Goal: Information Seeking & Learning: Learn about a topic

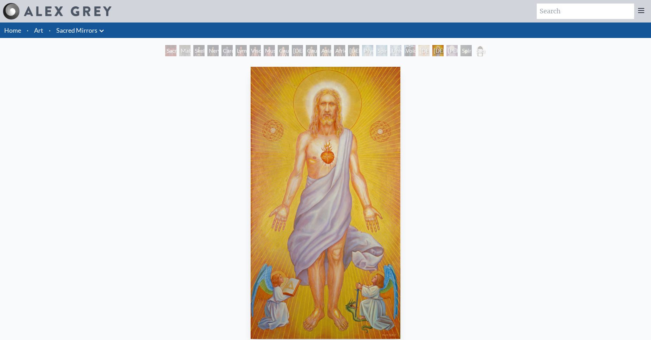
click at [430, 53] on div "Avalokitesvara" at bounding box center [423, 50] width 11 height 11
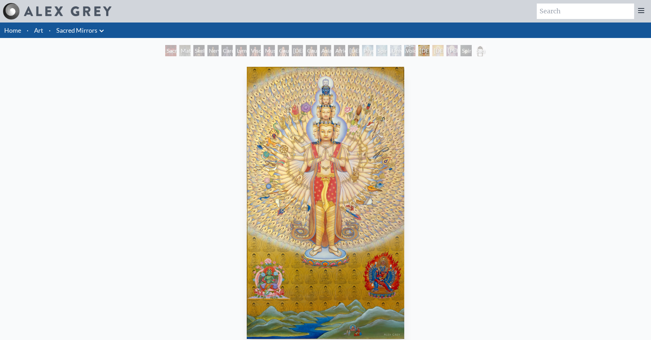
click at [458, 51] on div "Sophia" at bounding box center [451, 50] width 11 height 11
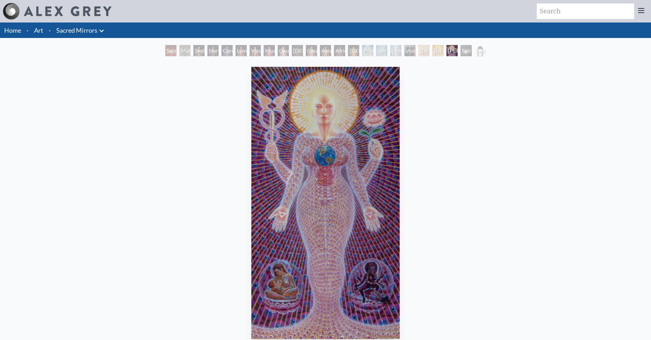
click at [446, 51] on div "Sophia" at bounding box center [451, 50] width 11 height 11
click at [432, 51] on div "Christ" at bounding box center [437, 50] width 11 height 11
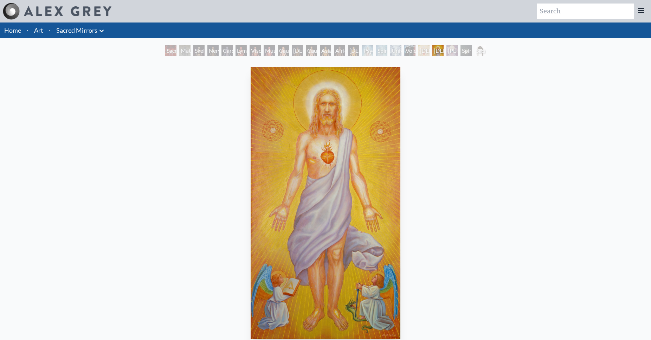
click at [38, 32] on link "Art" at bounding box center [38, 30] width 9 height 10
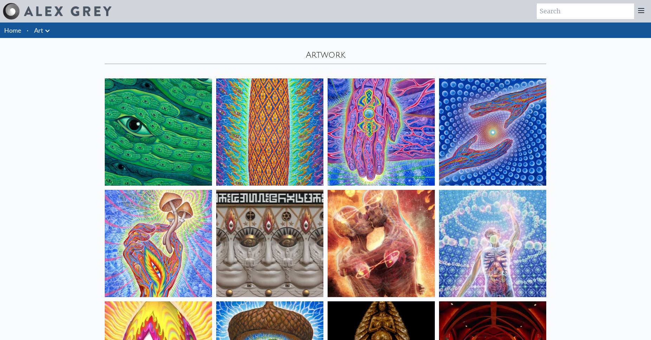
click at [563, 12] on input "search" at bounding box center [585, 11] width 97 height 15
type input "jesus"
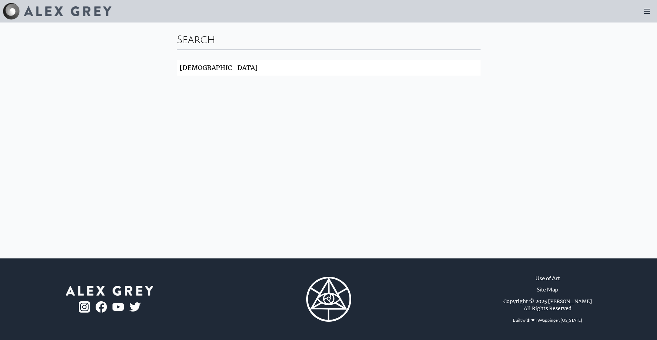
drag, startPoint x: 155, startPoint y: 69, endPoint x: 44, endPoint y: 58, distance: 112.3
click at [177, 60] on input "[DEMOGRAPHIC_DATA]" at bounding box center [329, 67] width 304 height 15
type input "[DEMOGRAPHIC_DATA]"
click button "Search" at bounding box center [0, 0] width 0 height 0
click at [219, 67] on input "christ" at bounding box center [329, 67] width 304 height 15
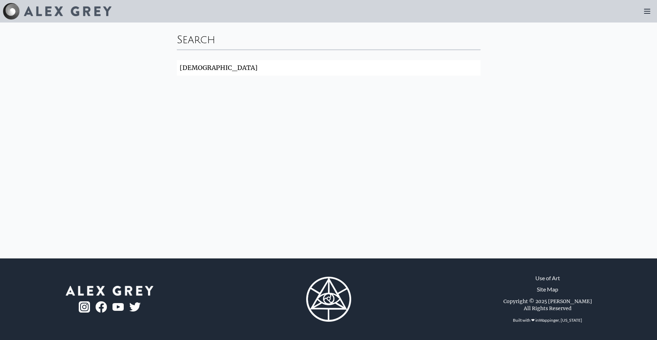
click button "Search" at bounding box center [0, 0] width 0 height 0
drag, startPoint x: 217, startPoint y: 69, endPoint x: 155, endPoint y: 65, distance: 61.9
click at [177, 66] on input "[DEMOGRAPHIC_DATA]" at bounding box center [329, 67] width 304 height 15
click button "Search" at bounding box center [0, 0] width 0 height 0
click at [79, 10] on img at bounding box center [68, 11] width 88 height 10
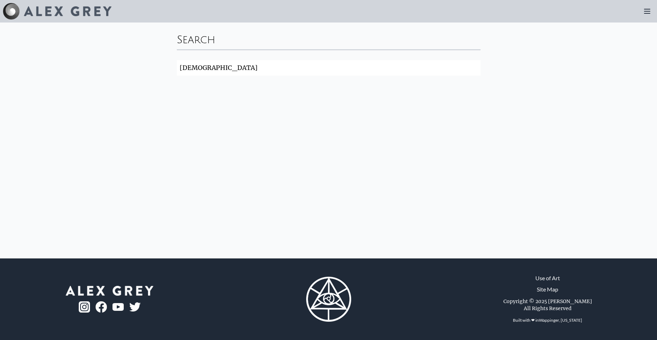
type input "[DEMOGRAPHIC_DATA]"
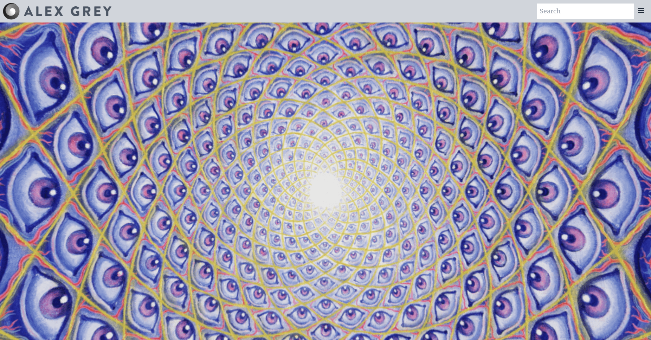
click at [570, 2] on div "Art Writings About" at bounding box center [325, 11] width 651 height 22
click at [569, 7] on input "search" at bounding box center [585, 11] width 97 height 15
type input "christ"
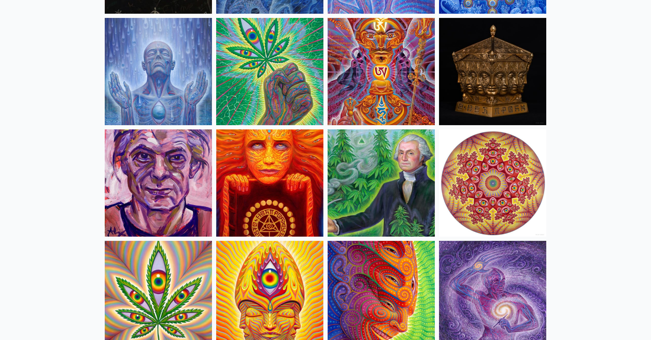
scroll to position [1111, 0]
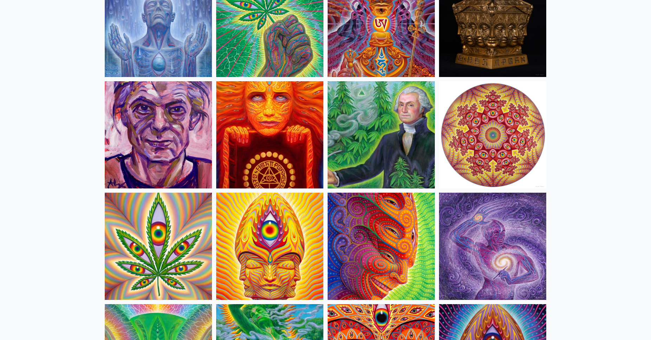
click at [378, 124] on img at bounding box center [381, 134] width 107 height 107
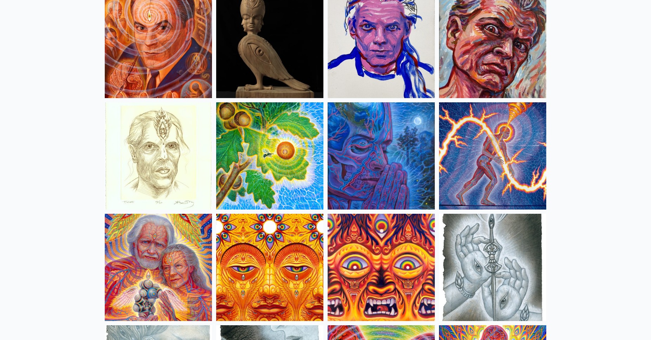
scroll to position [2080, 0]
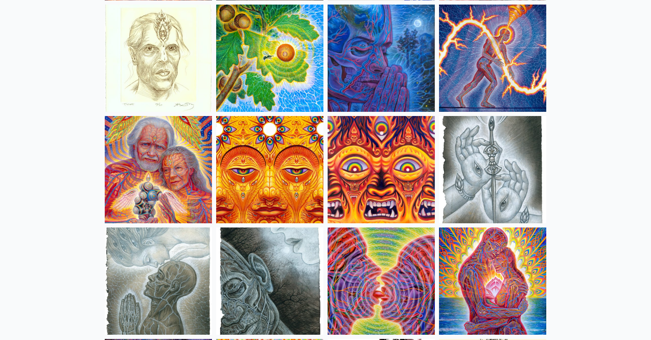
click at [389, 174] on img at bounding box center [381, 169] width 107 height 107
click at [296, 187] on img at bounding box center [269, 169] width 107 height 107
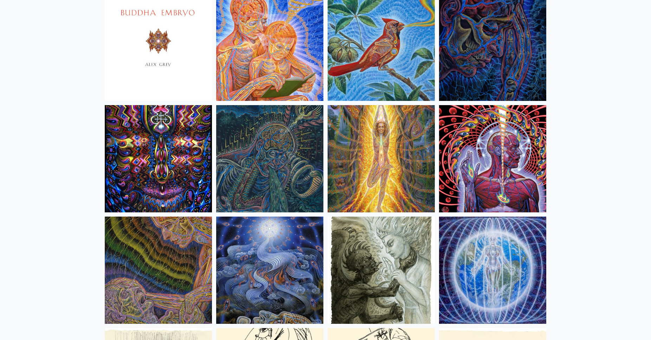
scroll to position [4410, 0]
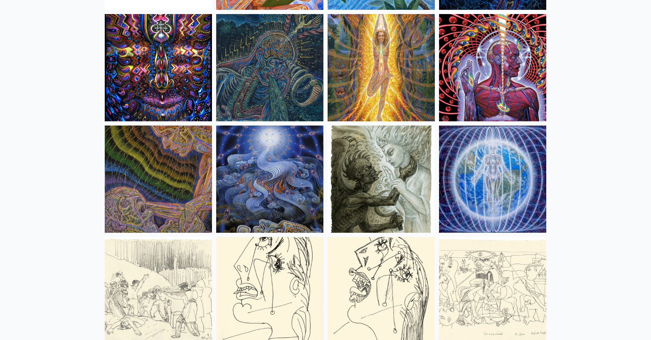
click at [504, 59] on img at bounding box center [492, 67] width 107 height 107
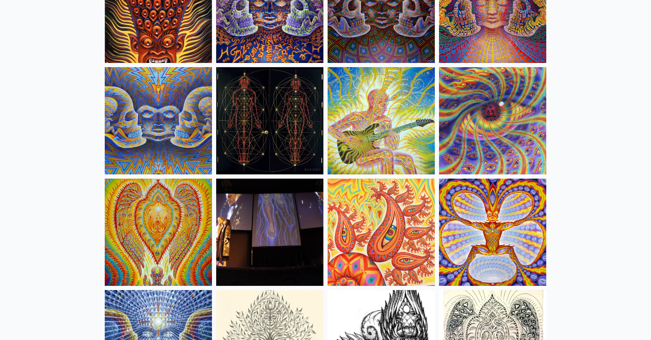
scroll to position [3693, 0]
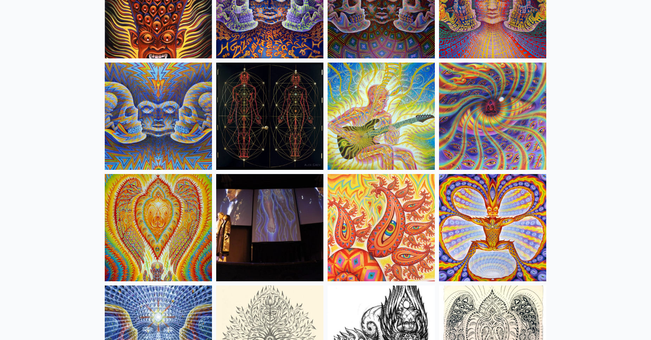
click at [379, 111] on img at bounding box center [381, 116] width 107 height 107
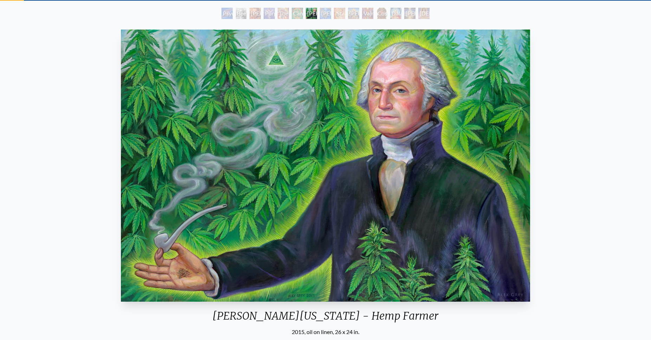
scroll to position [36, 0]
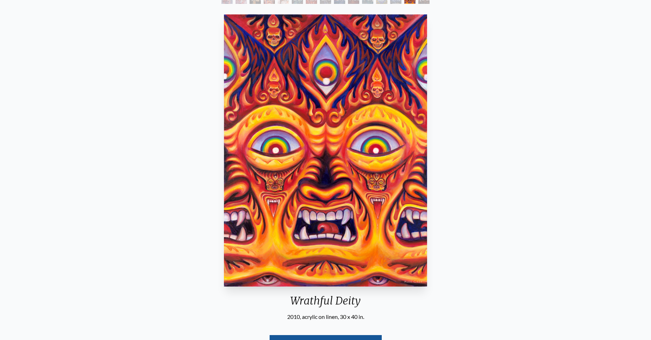
scroll to position [36, 0]
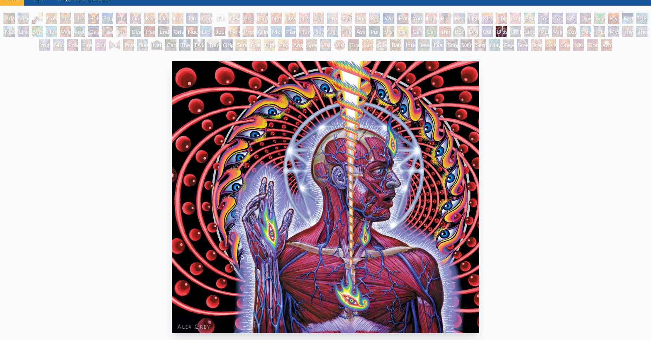
scroll to position [143, 0]
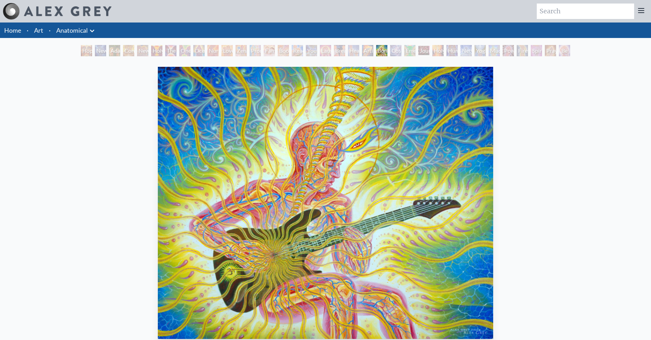
scroll to position [36, 0]
